Goal: Find specific page/section: Find specific page/section

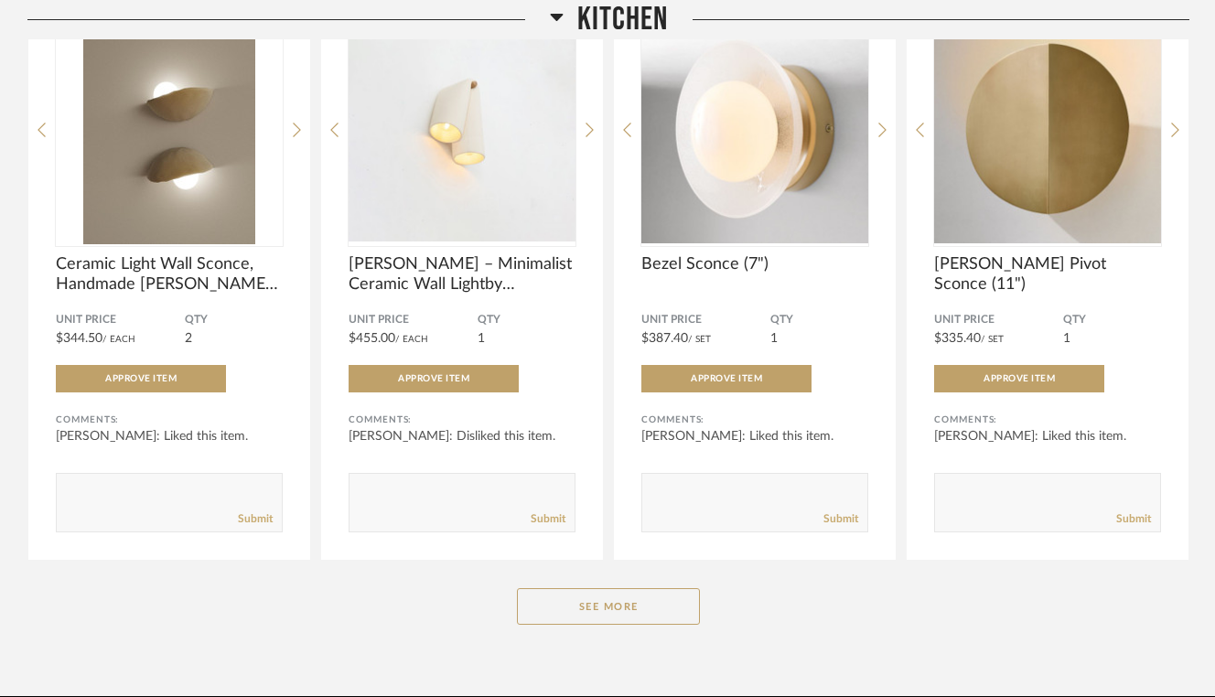
scroll to position [444, 0]
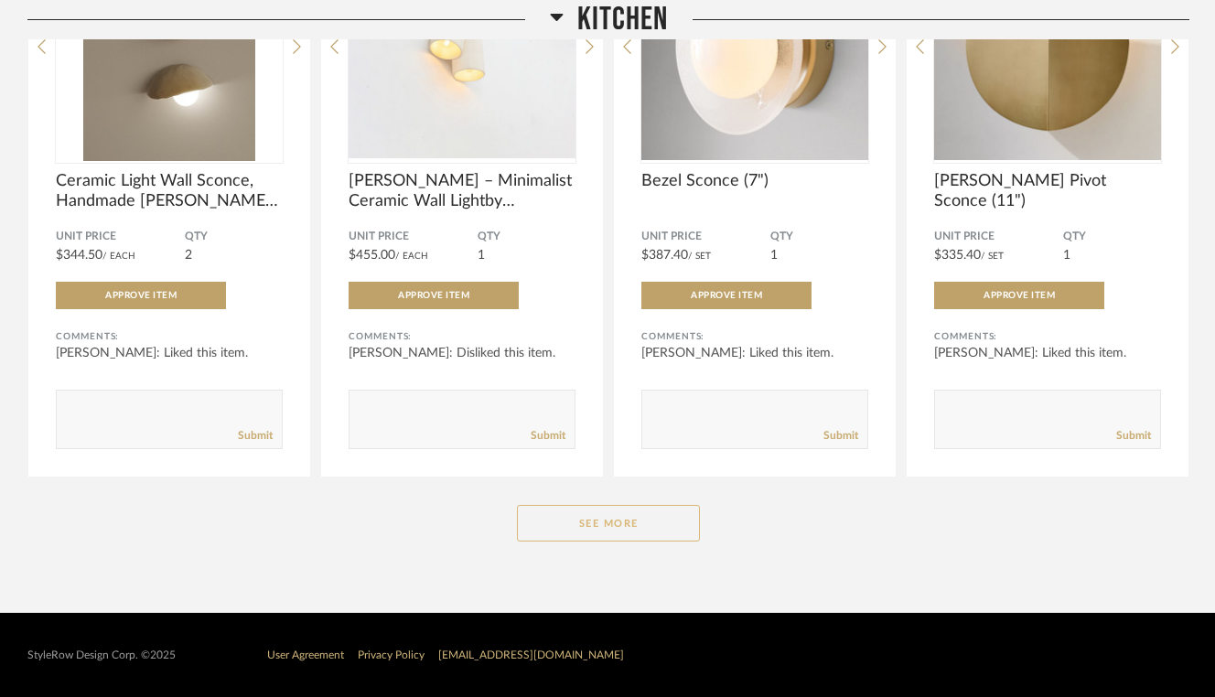
click at [632, 524] on button "See More" at bounding box center [608, 523] width 183 height 37
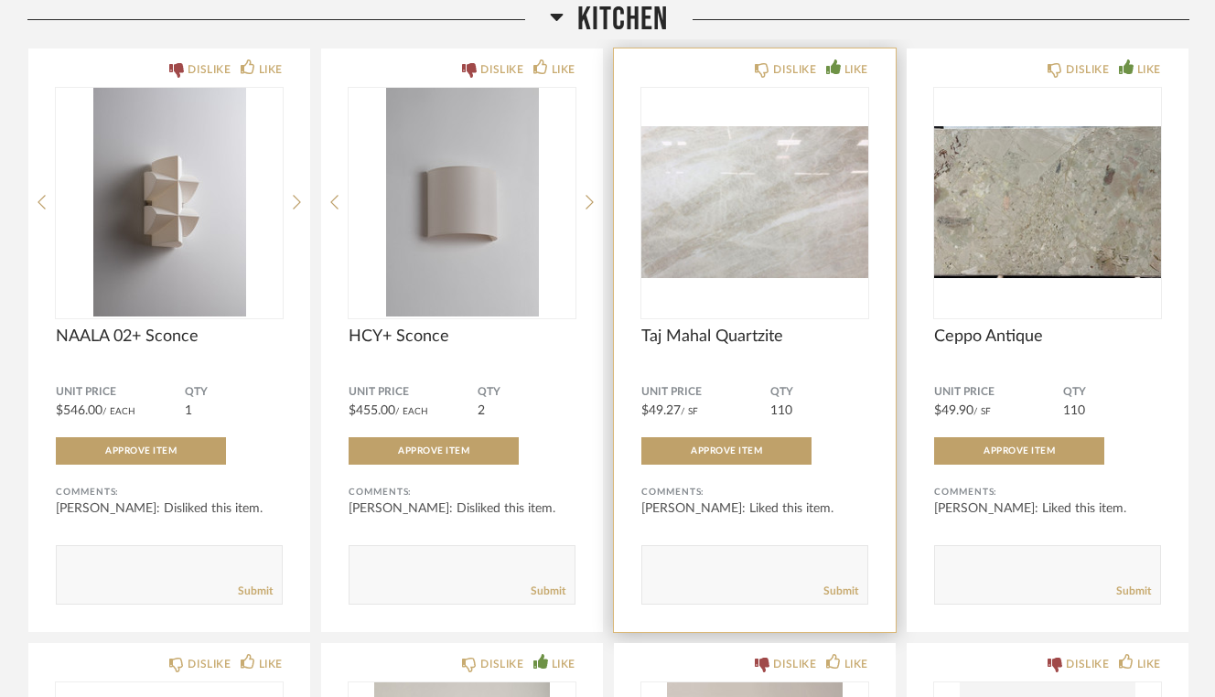
scroll to position [884, 0]
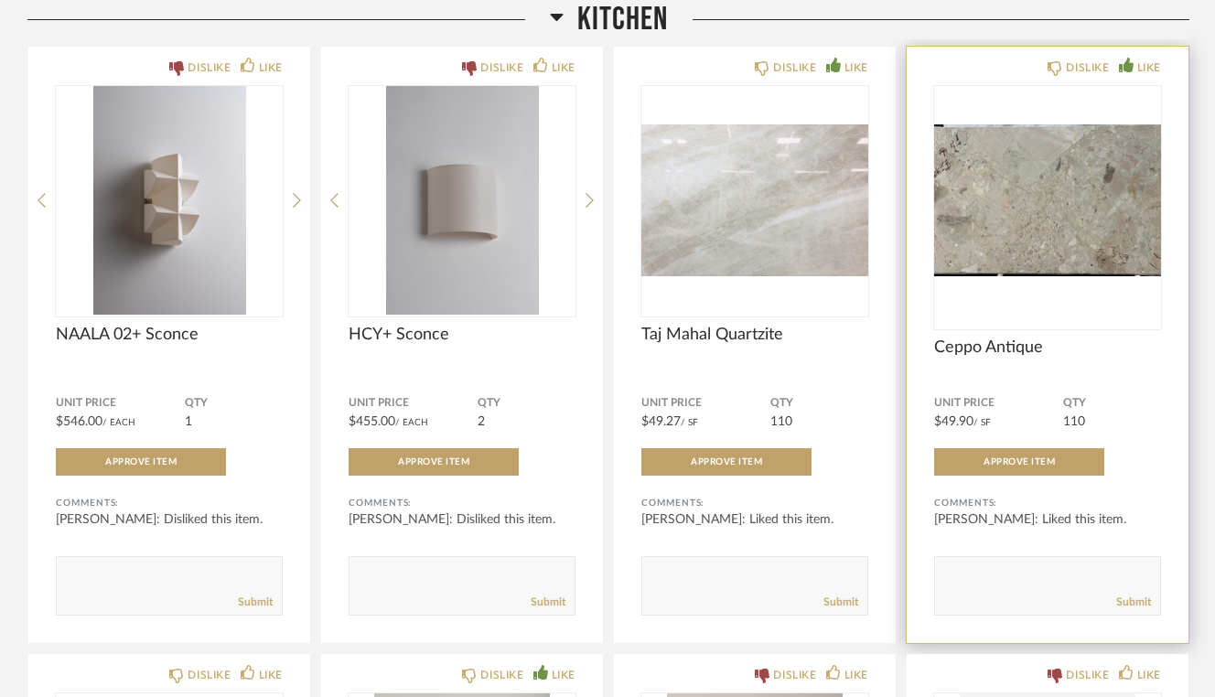
click at [1061, 259] on img "0" at bounding box center [1047, 200] width 227 height 229
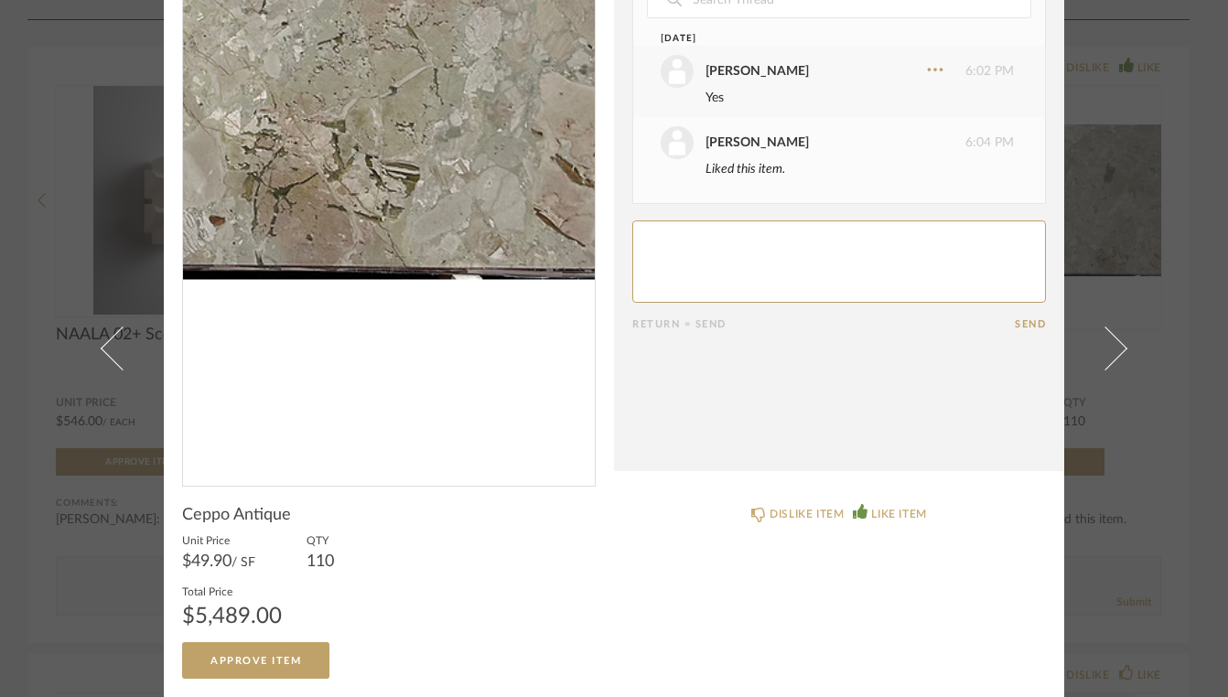
scroll to position [0, 0]
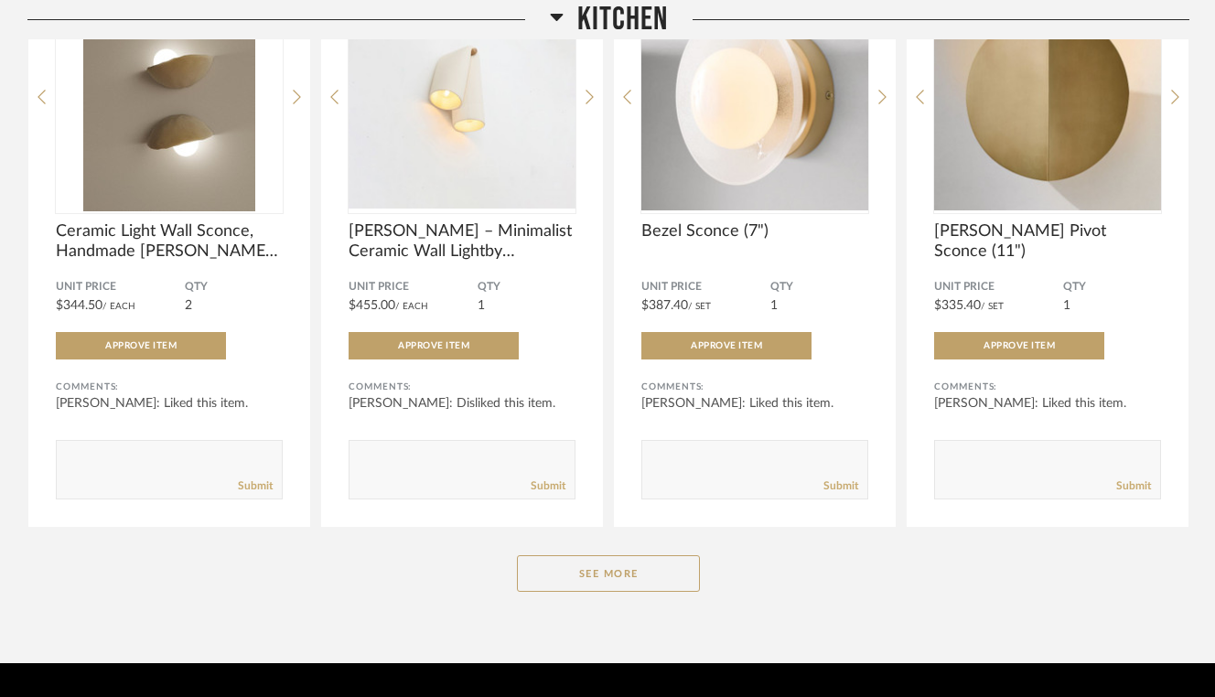
scroll to position [444, 0]
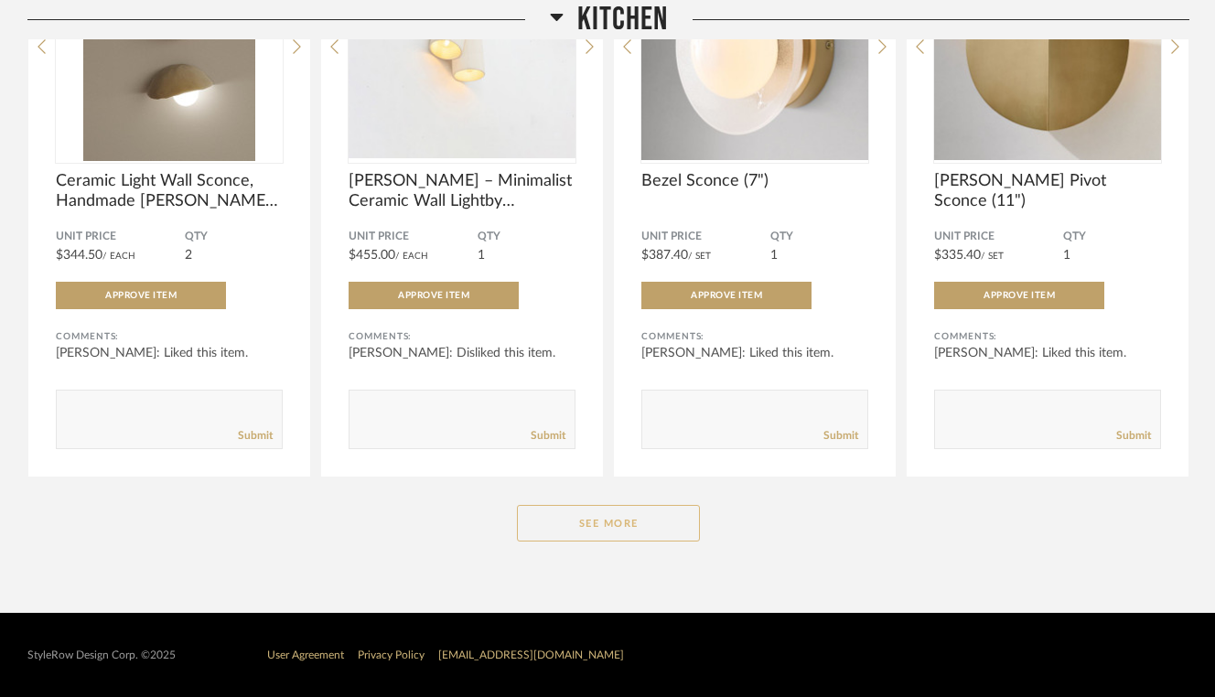
click at [618, 526] on button "See More" at bounding box center [608, 523] width 183 height 37
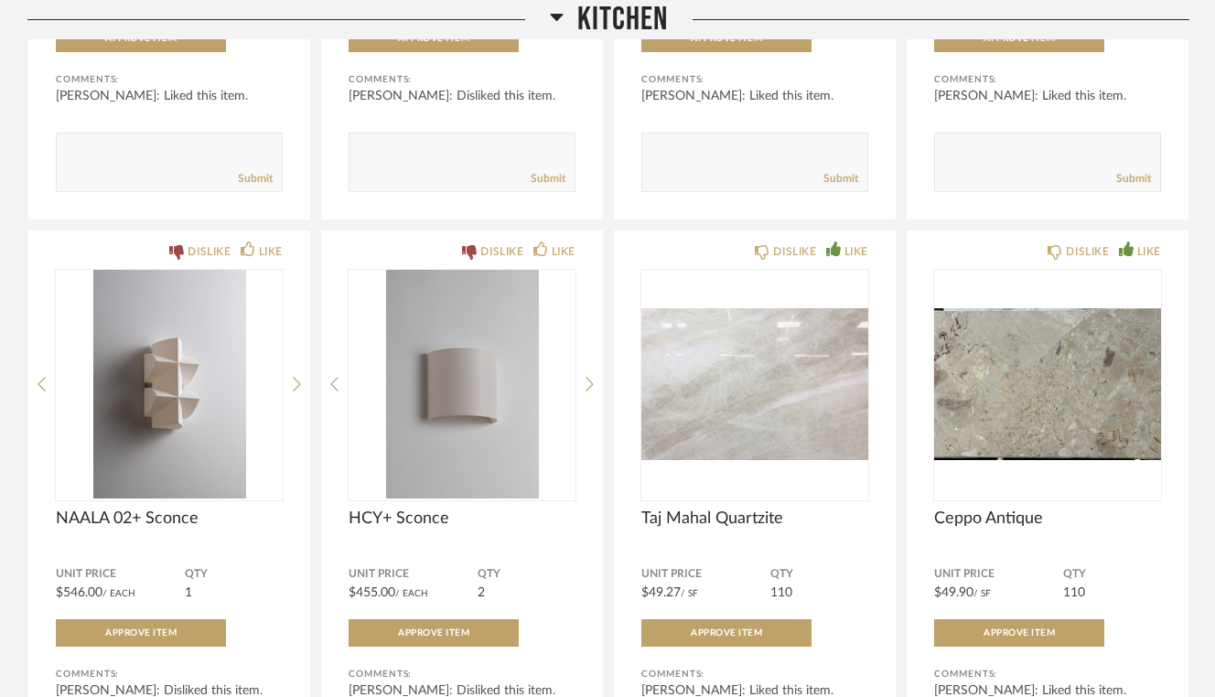
scroll to position [712, 0]
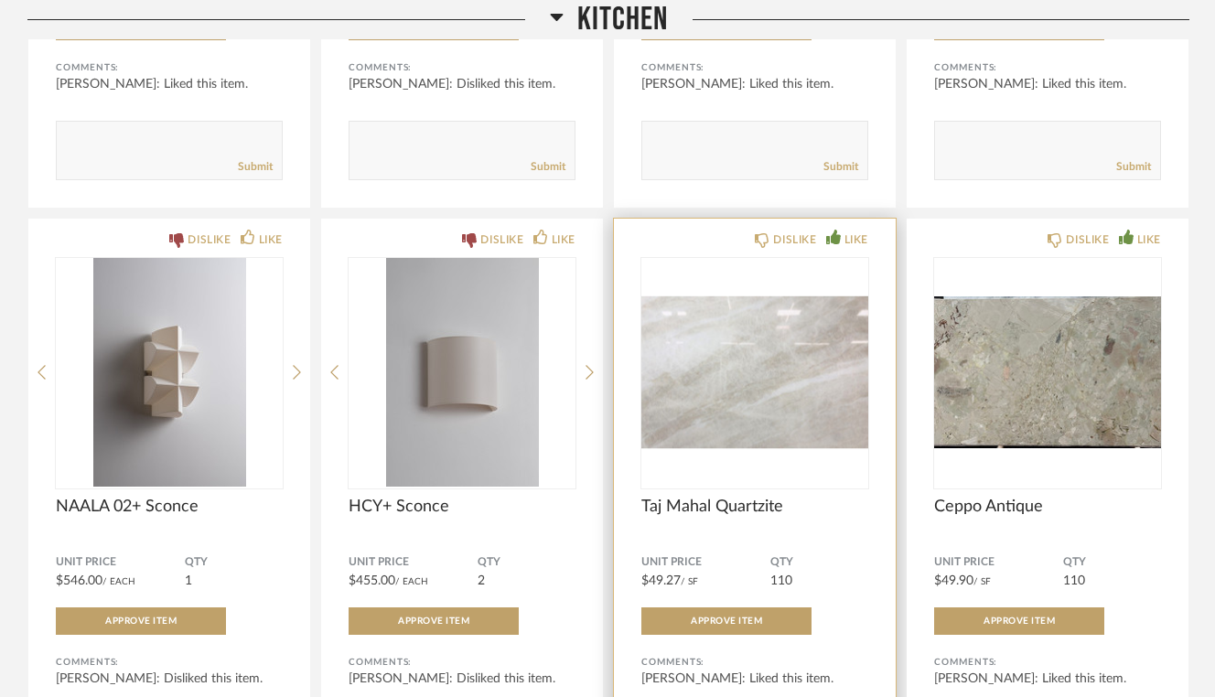
click at [734, 435] on img "0" at bounding box center [754, 372] width 227 height 229
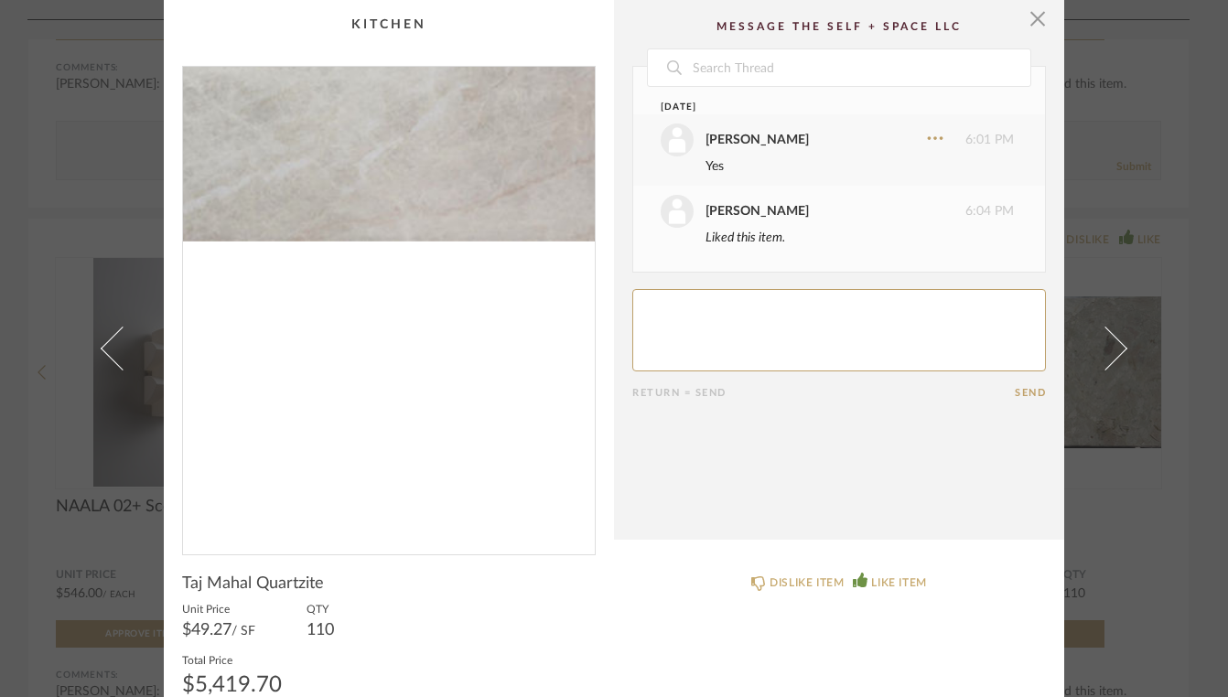
scroll to position [69, 0]
